Goal: Task Accomplishment & Management: Use online tool/utility

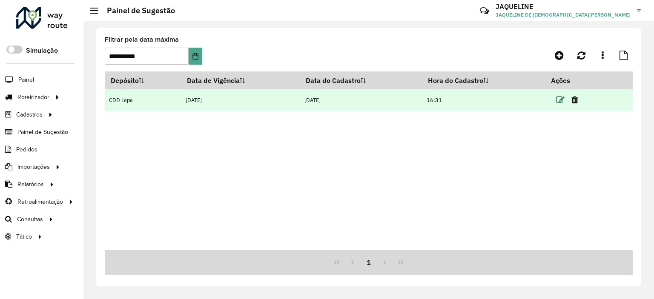
click at [560, 100] on icon at bounding box center [560, 100] width 9 height 9
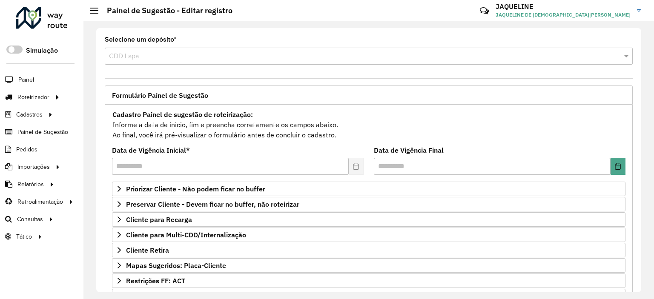
click at [639, 206] on div "**********" at bounding box center [368, 160] width 570 height 278
drag, startPoint x: 642, startPoint y: 204, endPoint x: 645, endPoint y: 213, distance: 9.8
click at [645, 213] on div "**********" at bounding box center [368, 160] width 570 height 278
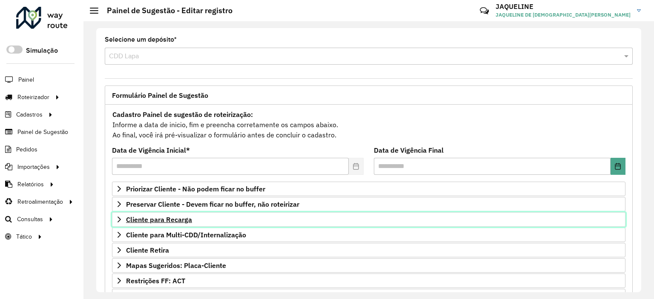
click at [124, 214] on link "Cliente para Recarga" at bounding box center [368, 219] width 513 height 14
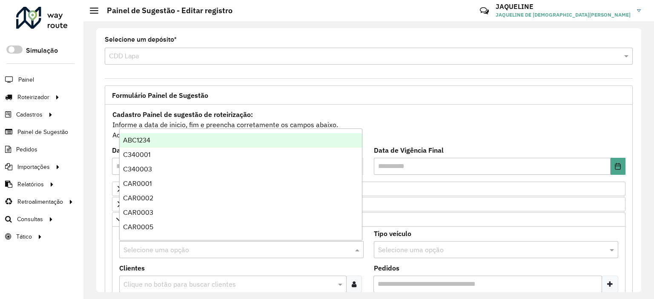
click at [150, 247] on input "text" at bounding box center [232, 250] width 219 height 10
type input "***"
click at [155, 140] on div "REC0001" at bounding box center [241, 140] width 243 height 14
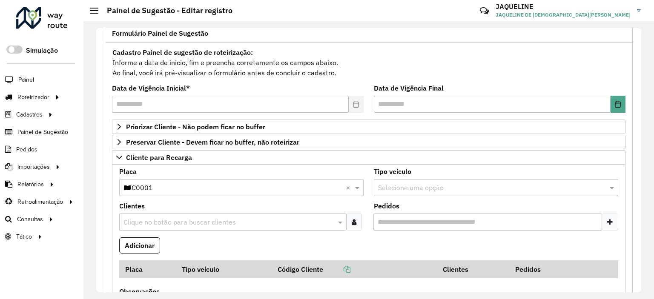
scroll to position [65, 0]
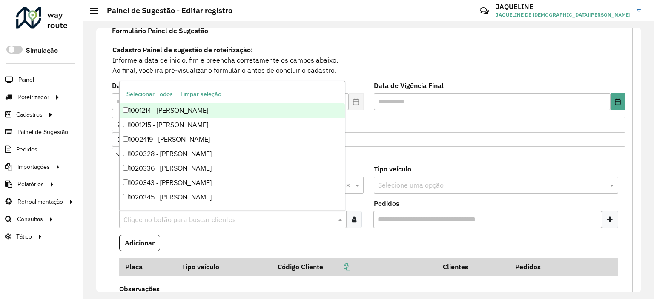
click at [228, 217] on input "text" at bounding box center [228, 220] width 214 height 10
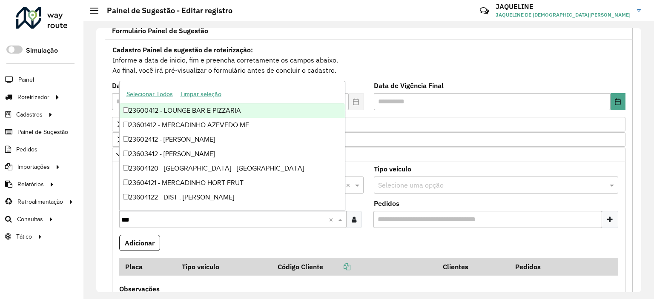
type input "****"
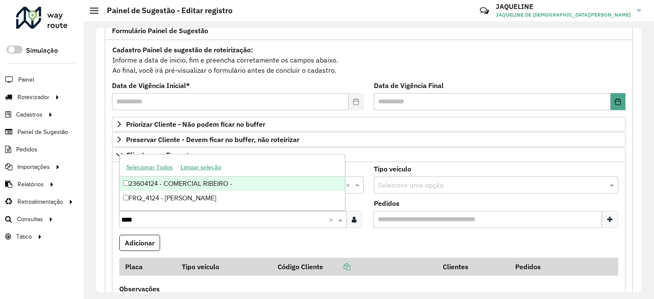
click at [205, 177] on div "23604124 - COMERCIAL RIBEIRO -" at bounding box center [233, 184] width 226 height 14
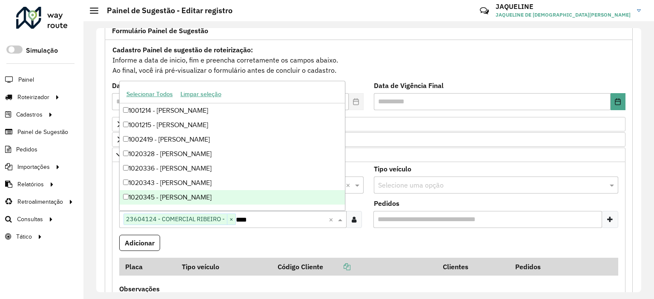
click at [369, 226] on formly-field "Pedidos" at bounding box center [495, 217] width 254 height 34
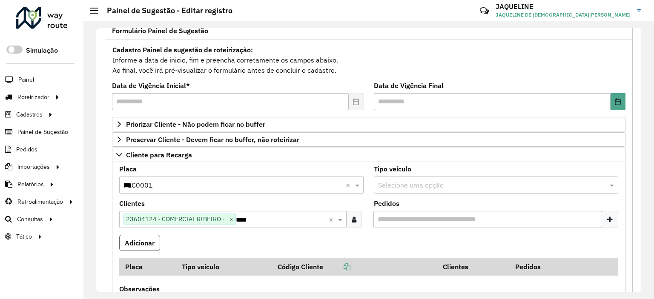
click at [149, 237] on button "Adicionar" at bounding box center [139, 243] width 41 height 16
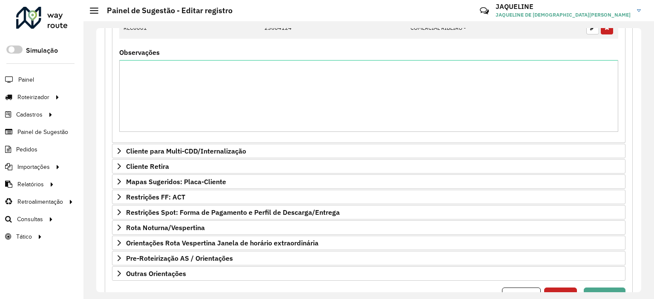
scroll to position [361, 0]
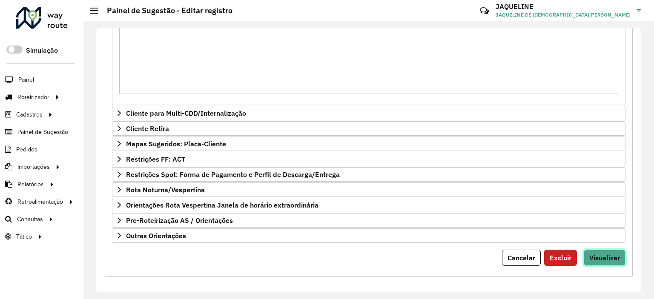
click at [595, 254] on span "Visualizar" at bounding box center [604, 258] width 31 height 9
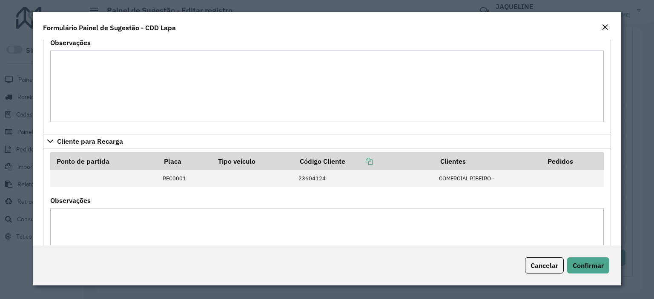
scroll to position [116, 0]
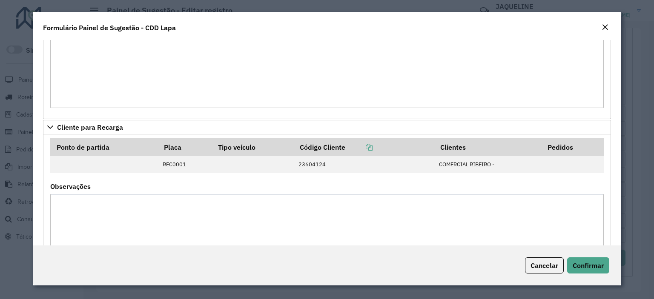
click at [618, 237] on div "**********" at bounding box center [327, 143] width 588 height 206
click at [626, 243] on modal-container "**********" at bounding box center [327, 149] width 654 height 299
click at [600, 258] on button "Confirmar" at bounding box center [588, 265] width 42 height 16
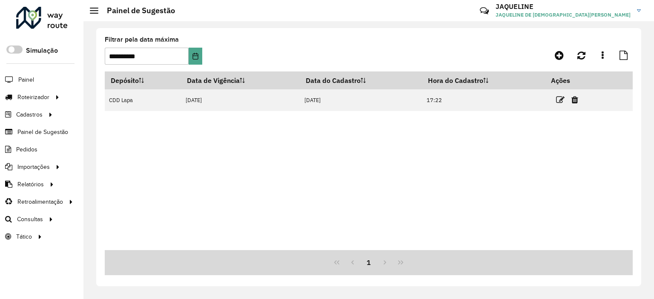
click at [356, 141] on div "Depósito Data de Vigência Data do Cadastro Hora do Cadastro Ações CDD Lapa [DAT…" at bounding box center [369, 160] width 528 height 179
click at [107, 89] on link "Entregas" at bounding box center [142, 97] width 104 height 17
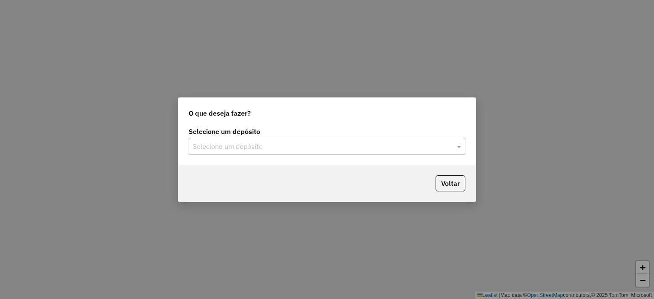
click at [271, 161] on div "Selecione um depósito Selecione um depósito" at bounding box center [326, 145] width 297 height 40
click at [272, 154] on div "Selecione um depósito" at bounding box center [326, 146] width 277 height 17
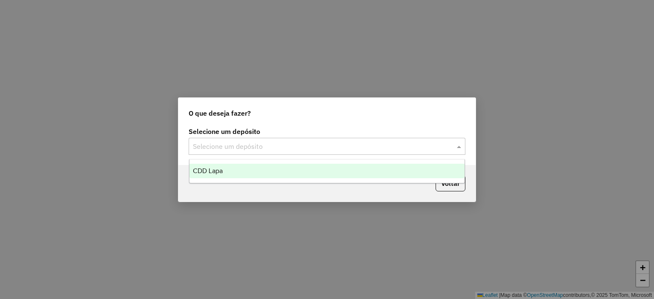
click at [274, 166] on div "CDD Lapa" at bounding box center [326, 171] width 275 height 14
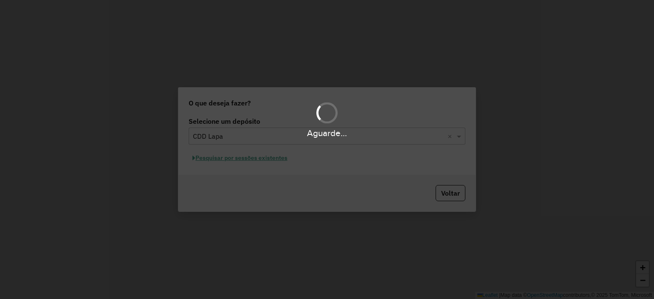
click at [261, 162] on div "Aguarde..." at bounding box center [327, 149] width 654 height 299
click at [257, 158] on div "Aguarde..." at bounding box center [327, 149] width 654 height 299
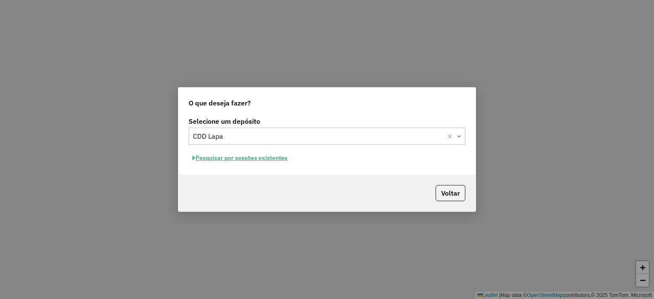
click at [257, 158] on hb-app "Aguarde... Pop-up bloqueado! Seu navegador bloqueou automáticamente a abertura …" at bounding box center [327, 149] width 654 height 299
click at [257, 158] on button "Pesquisar por sessões existentes" at bounding box center [239, 157] width 103 height 13
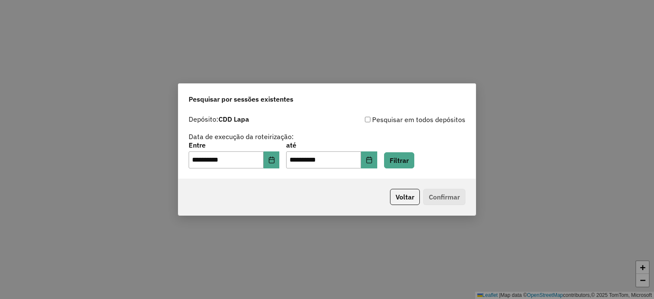
click at [410, 151] on div "**********" at bounding box center [326, 155] width 277 height 26
click at [403, 163] on button "Filtrar" at bounding box center [399, 160] width 30 height 16
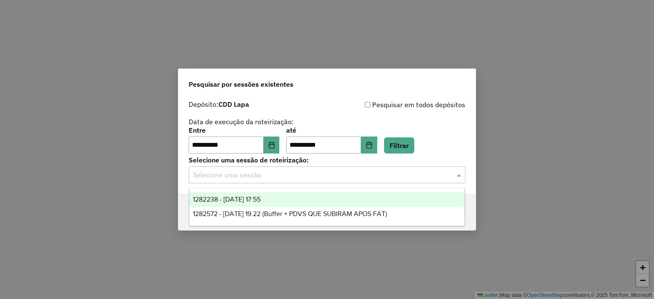
click at [259, 180] on div "Selecione uma sessão" at bounding box center [326, 174] width 277 height 17
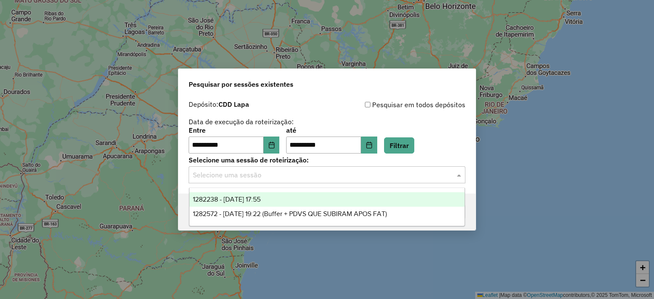
click at [249, 199] on span "1282238 - 25/09/2025 17:55" at bounding box center [227, 199] width 68 height 7
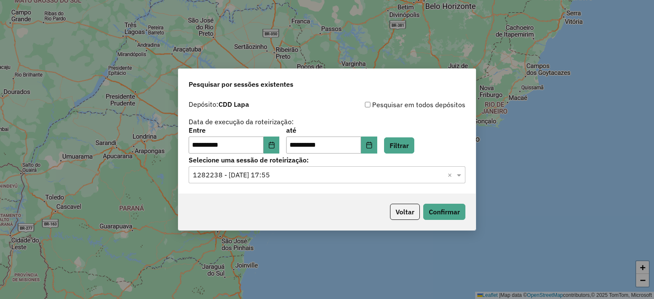
click at [448, 202] on div "Voltar Confirmar" at bounding box center [326, 212] width 297 height 37
click at [444, 217] on button "Confirmar" at bounding box center [444, 212] width 42 height 16
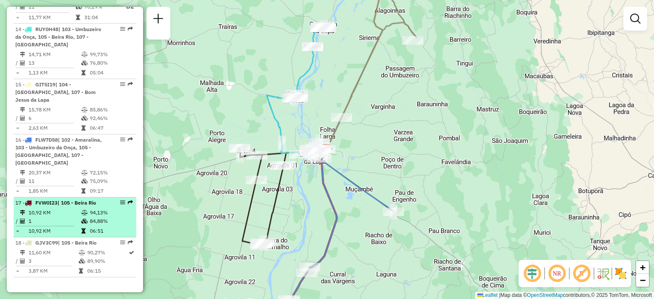
scroll to position [1031, 0]
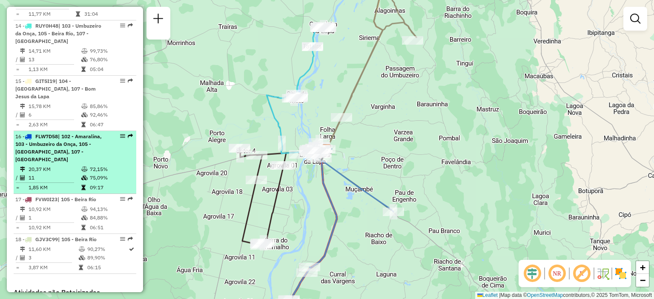
drag, startPoint x: 117, startPoint y: 100, endPoint x: 110, endPoint y: 103, distance: 8.2
click at [110, 134] on div at bounding box center [120, 136] width 26 height 5
select select "**********"
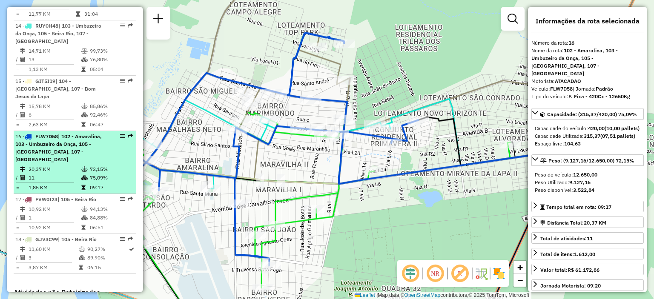
drag, startPoint x: 116, startPoint y: 103, endPoint x: 109, endPoint y: 111, distance: 10.2
click at [109, 133] on div "16 - FLW7D58 | 102 - Amaralina, 103 - Umbuzeiro da Onça, 105 - Beira Rio, 107 -…" at bounding box center [74, 148] width 119 height 31
drag, startPoint x: 120, startPoint y: 100, endPoint x: 116, endPoint y: 106, distance: 7.4
click at [116, 133] on div "16 - FLW7D58 | 102 - Amaralina, 103 - Umbuzeiro da Onça, 105 - Beira Rio, 107 -…" at bounding box center [74, 148] width 119 height 31
click at [121, 134] on em at bounding box center [122, 136] width 5 height 5
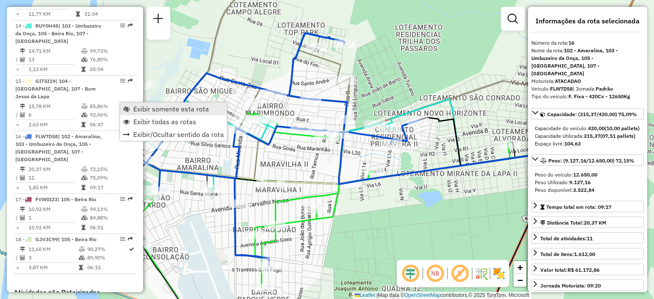
click at [132, 106] on link "Exibir somente esta rota" at bounding box center [173, 109] width 107 height 13
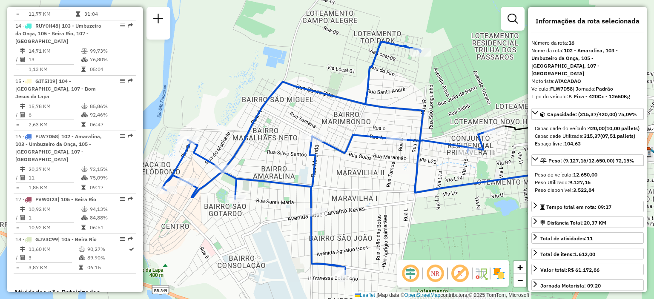
drag, startPoint x: 416, startPoint y: 209, endPoint x: 490, endPoint y: 219, distance: 75.1
click at [490, 219] on div "Janela de atendimento Grade de atendimento Capacidade Transportadoras Veículos …" at bounding box center [327, 149] width 654 height 299
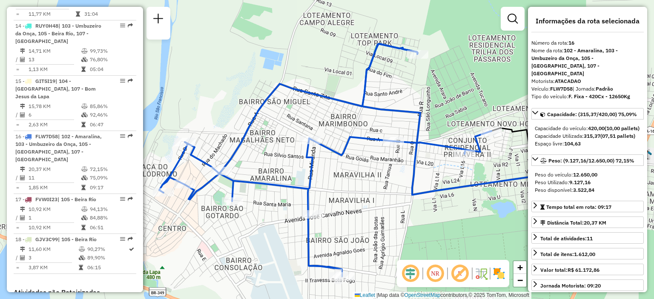
drag, startPoint x: 490, startPoint y: 219, endPoint x: 440, endPoint y: 224, distance: 50.5
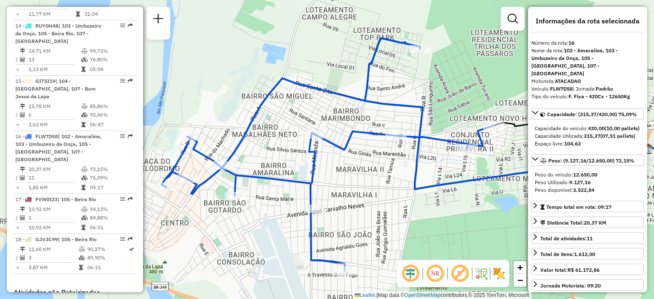
drag, startPoint x: 440, startPoint y: 218, endPoint x: 456, endPoint y: 209, distance: 18.6
click at [456, 209] on div "Janela de atendimento Grade de atendimento Capacidade Transportadoras Veículos …" at bounding box center [327, 149] width 654 height 299
